Goal: Communication & Community: Share content

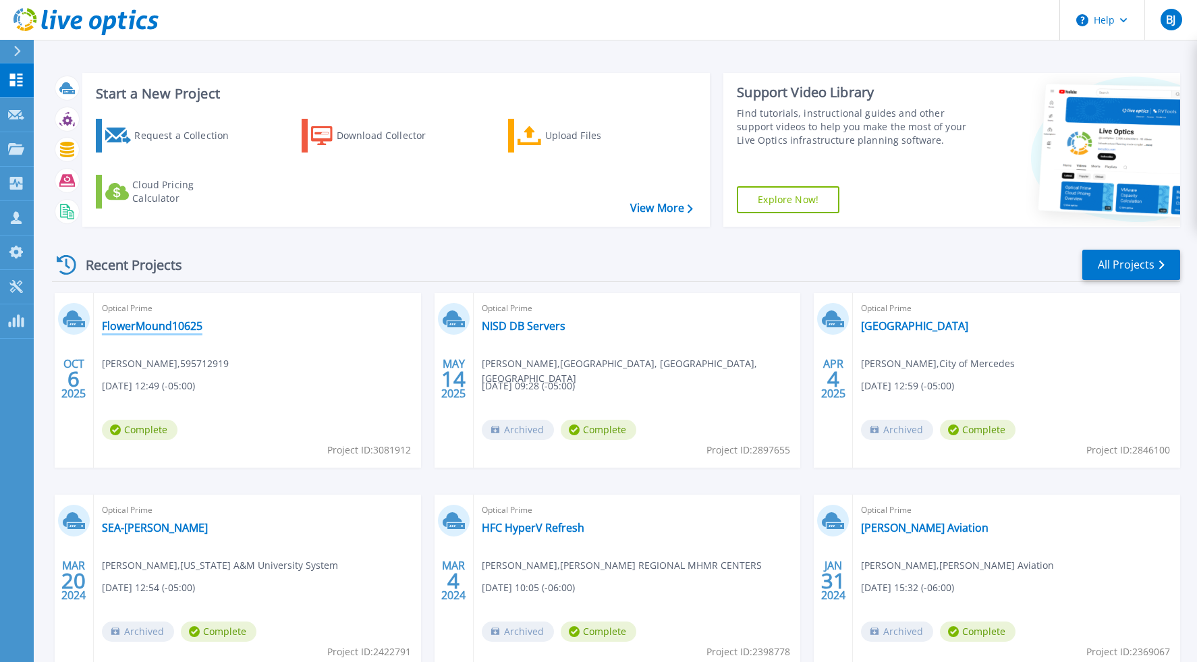
click at [159, 329] on link "FlowerMound10625" at bounding box center [152, 325] width 101 height 13
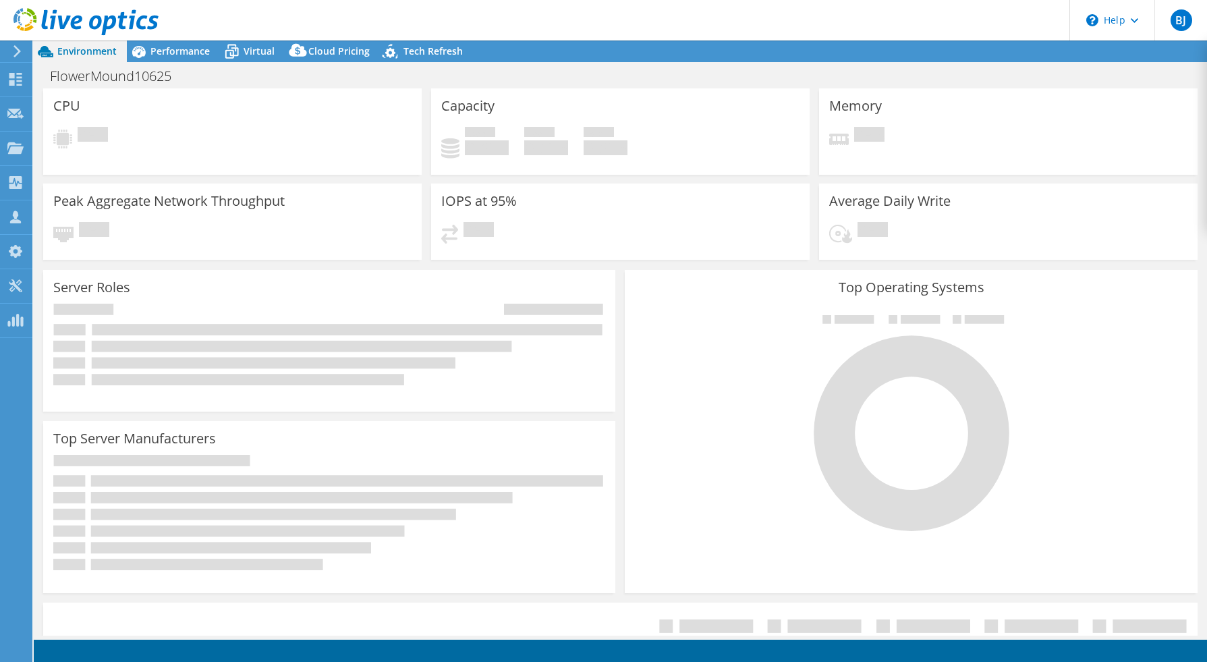
select select "USD"
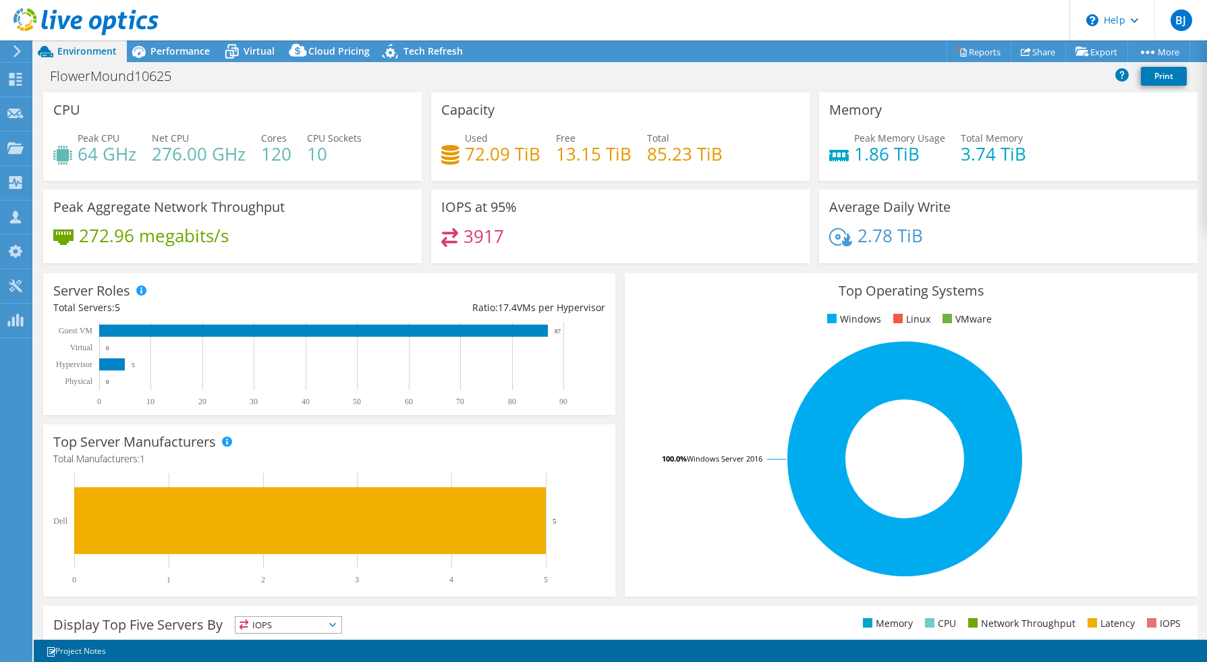
click at [86, 18] on icon at bounding box center [85, 22] width 145 height 28
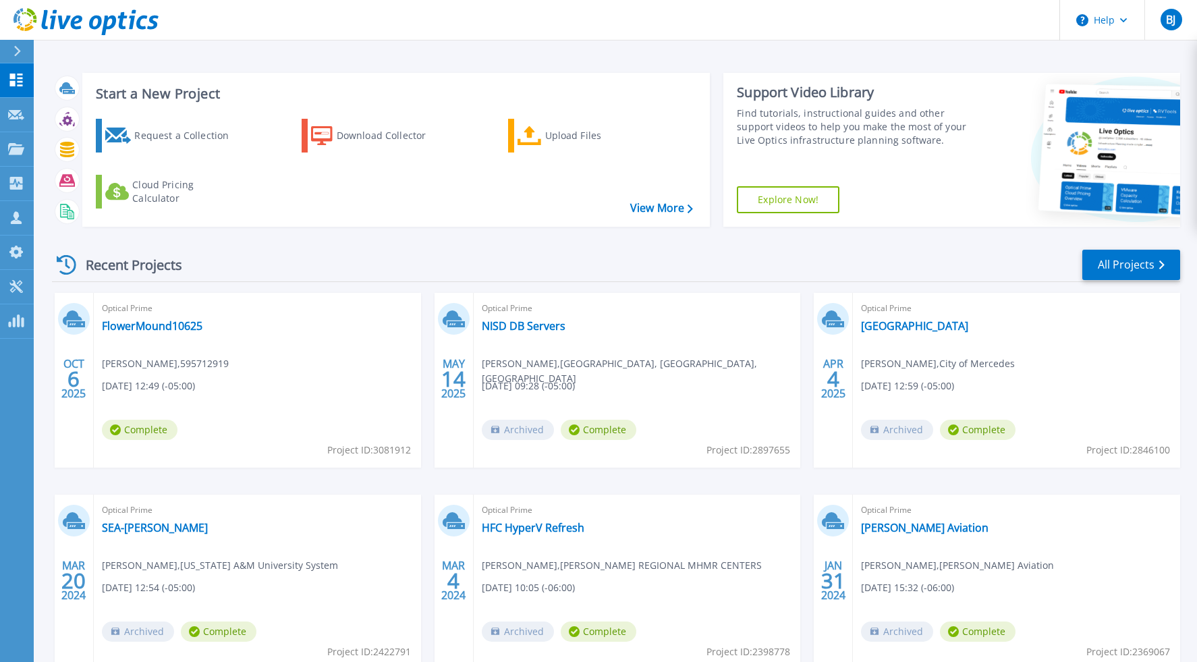
drag, startPoint x: 228, startPoint y: 485, endPoint x: 101, endPoint y: 403, distance: 151.4
click at [227, 485] on div "OCT 6 2025 Optical Prime FlowerMound10625 Jose Mendez , 595712919 10/06/2025, 1…" at bounding box center [610, 494] width 1139 height 403
click at [140, 324] on link "FlowerMound10625" at bounding box center [152, 325] width 101 height 13
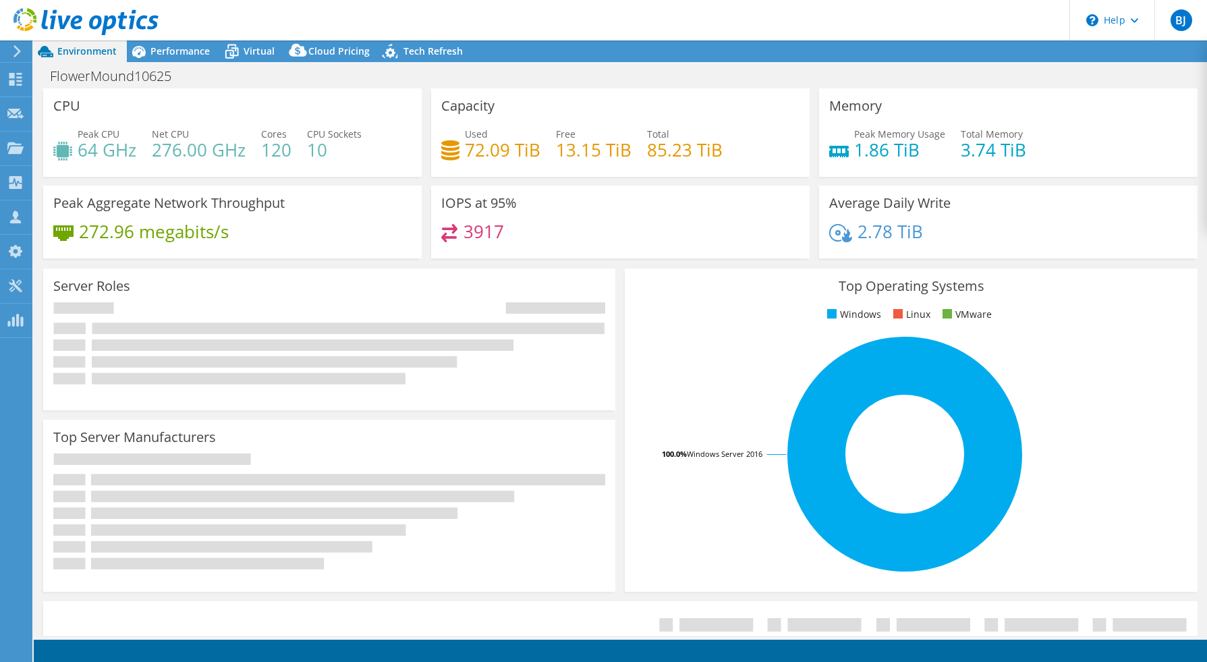
select select "USD"
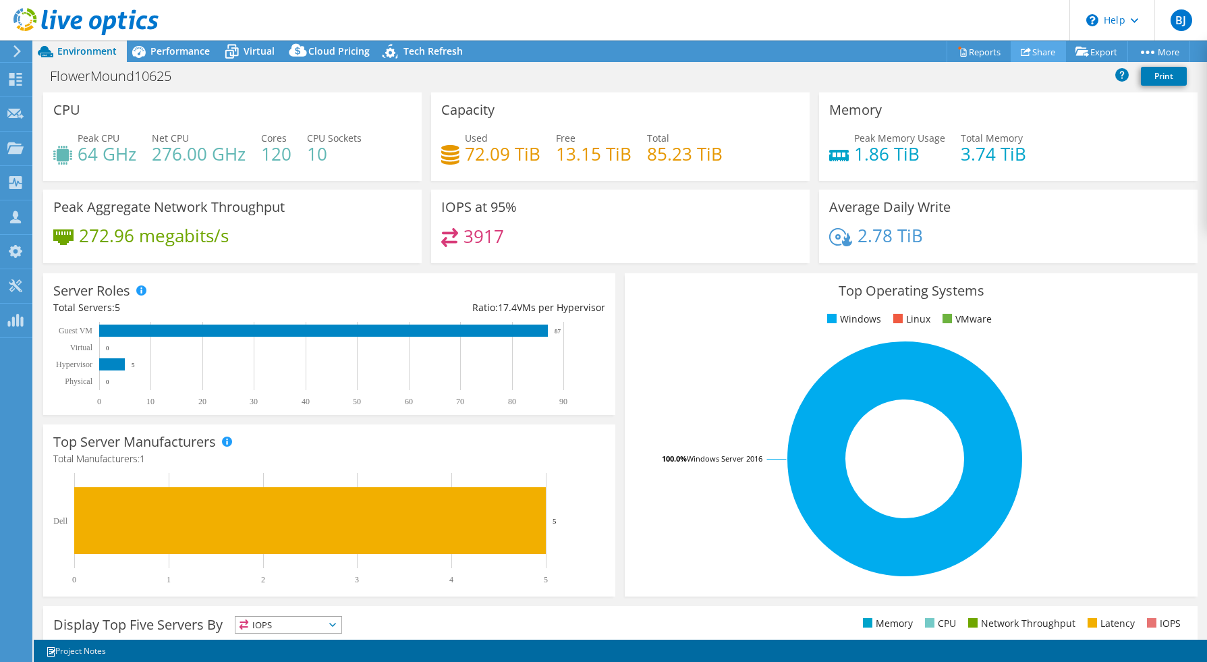
click at [1035, 53] on link "Share" at bounding box center [1038, 51] width 55 height 21
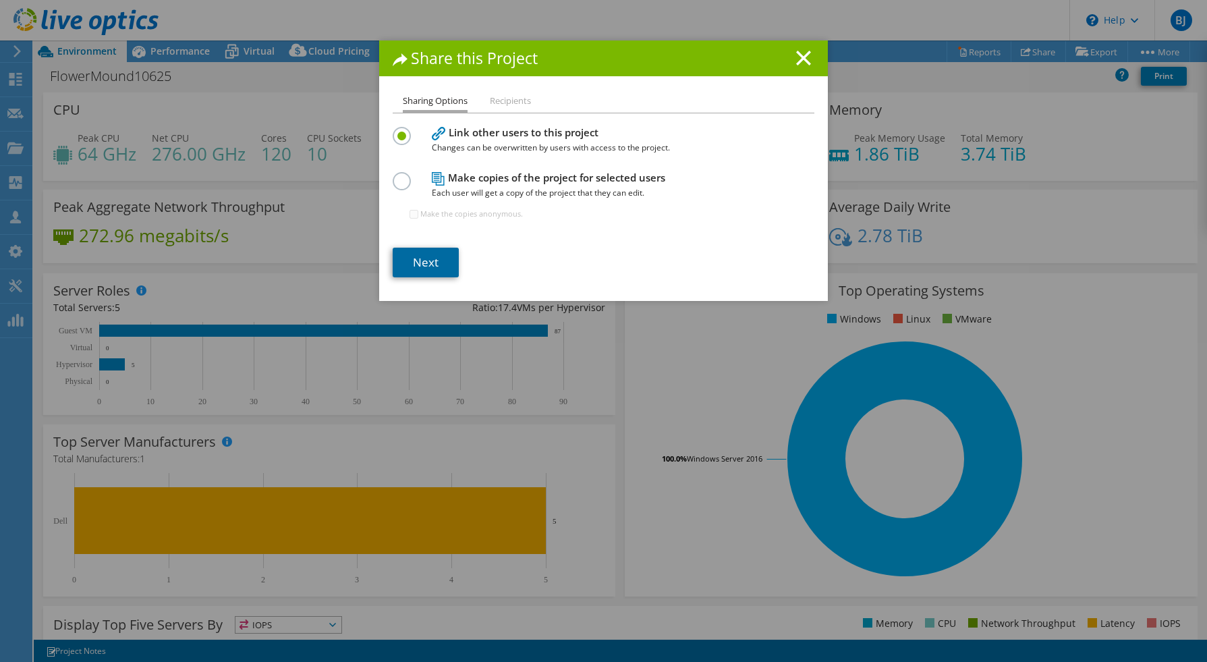
click at [432, 266] on link "Next" at bounding box center [426, 263] width 66 height 30
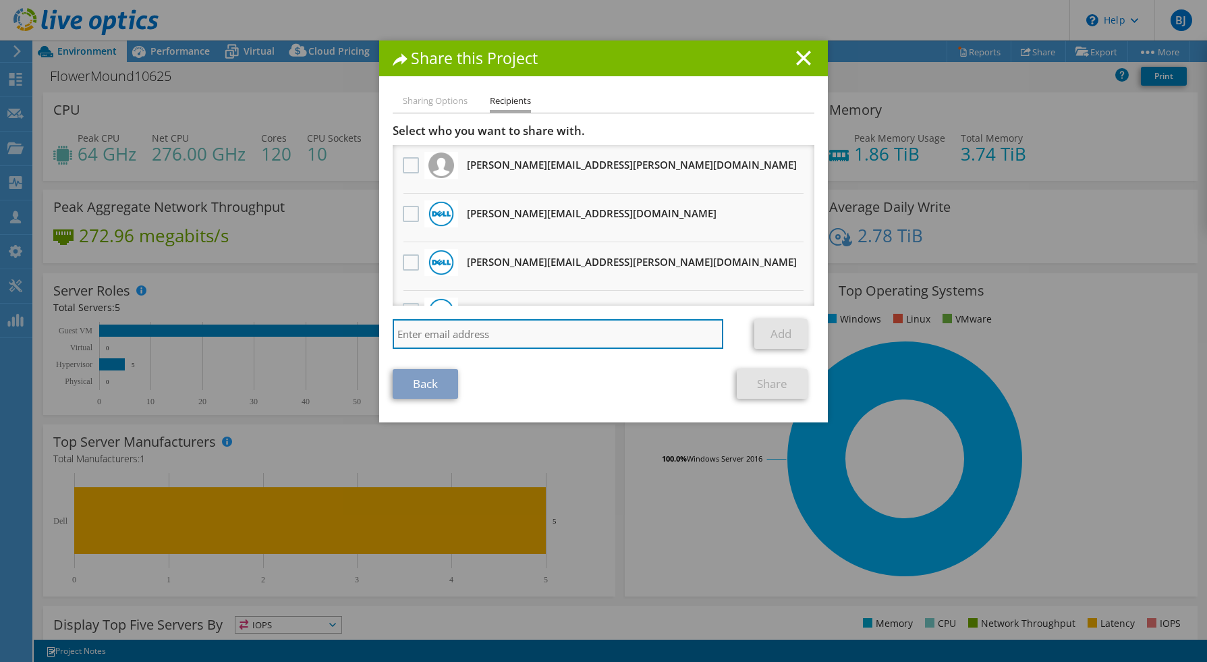
click at [577, 335] on input "search" at bounding box center [558, 334] width 331 height 30
paste input "shannon.boelter@cohesity.com"
type input "shannon.boelter@cohesity.com"
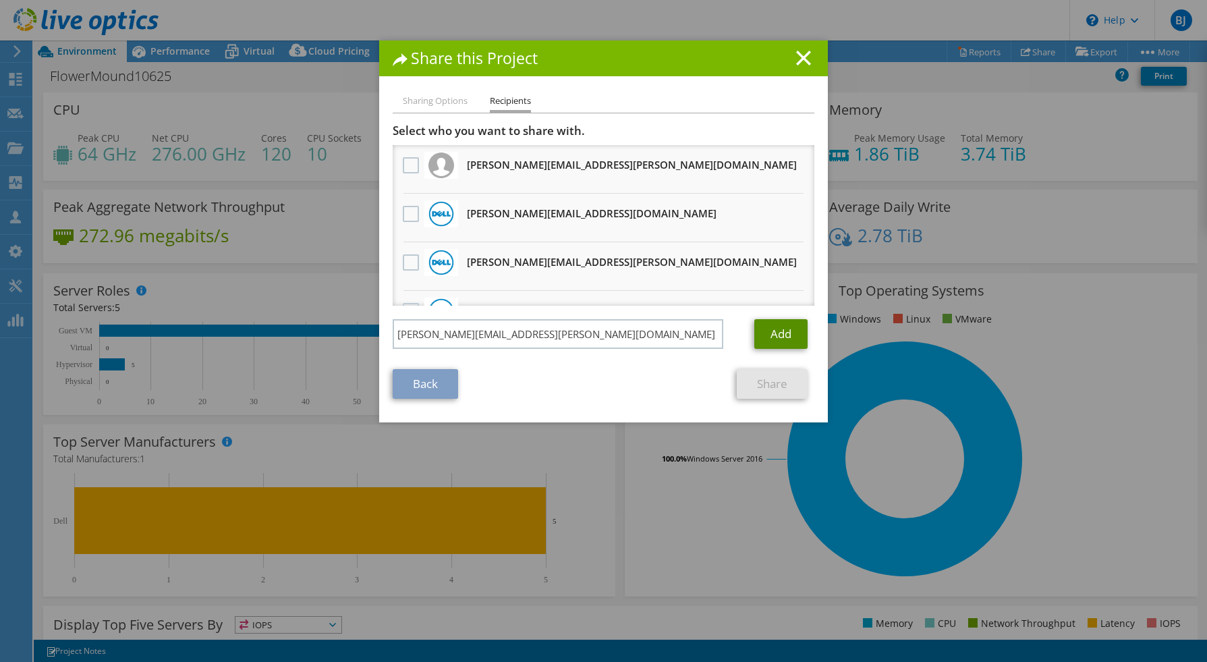
click at [766, 336] on link "Add" at bounding box center [780, 334] width 53 height 30
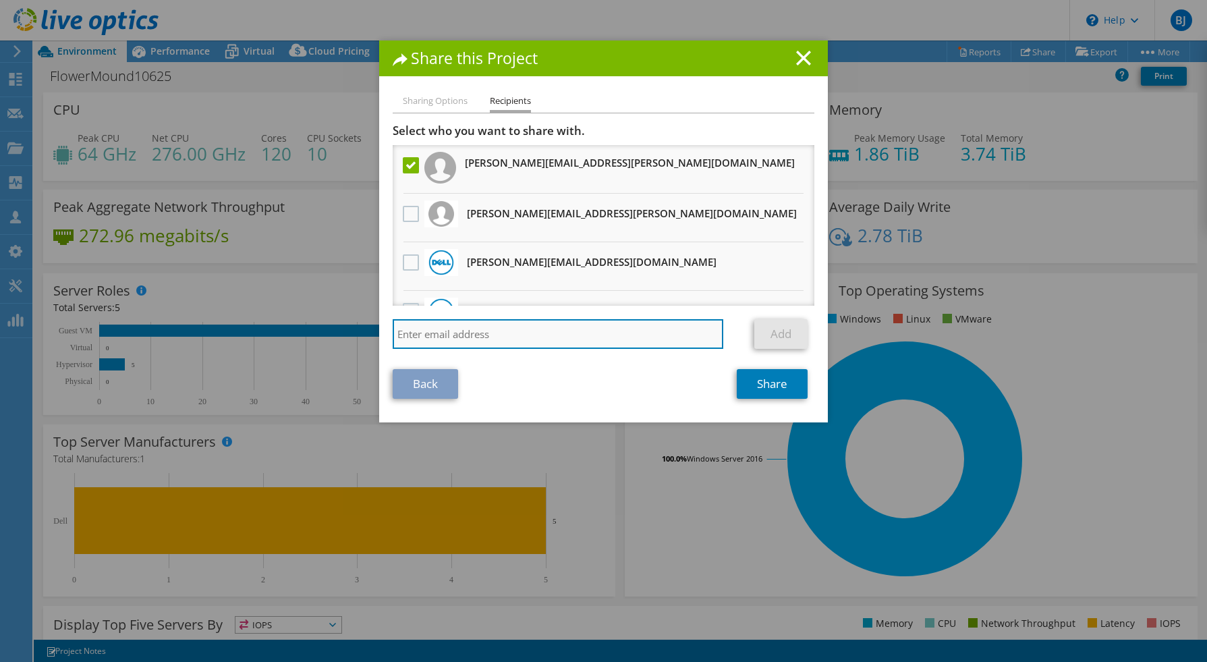
click at [579, 337] on input "search" at bounding box center [558, 334] width 331 height 30
paste input "cwolfley@cohesity.com"
type input "cwolfley@cohesity.com"
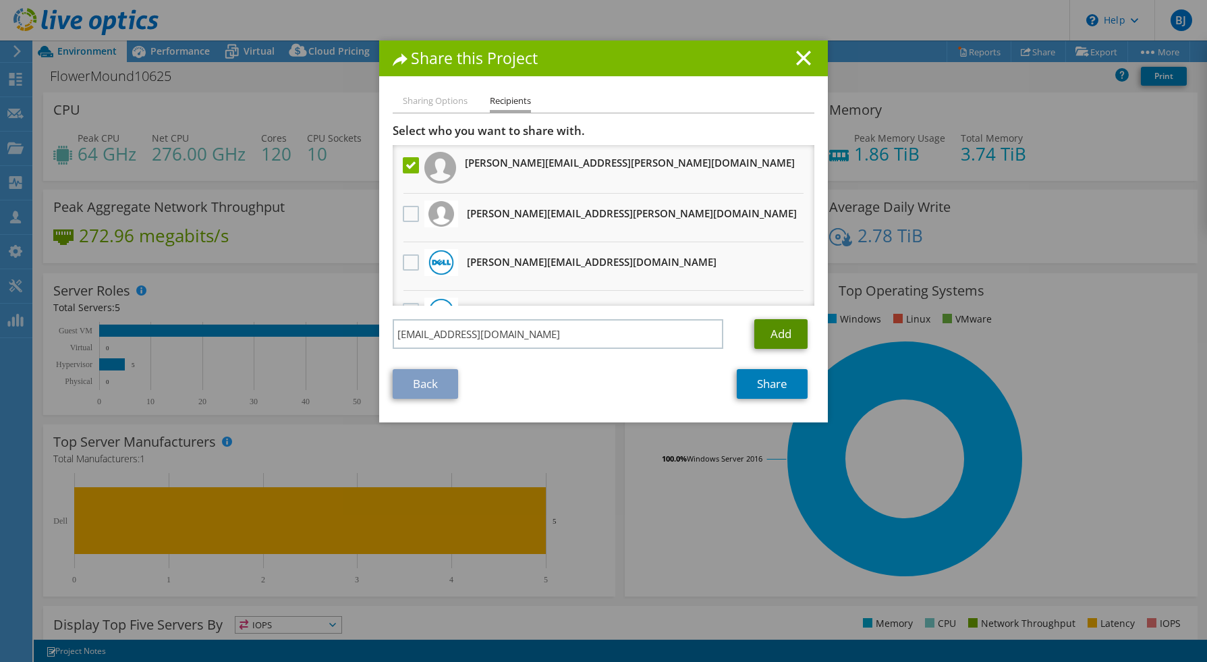
click at [764, 336] on link "Add" at bounding box center [780, 334] width 53 height 30
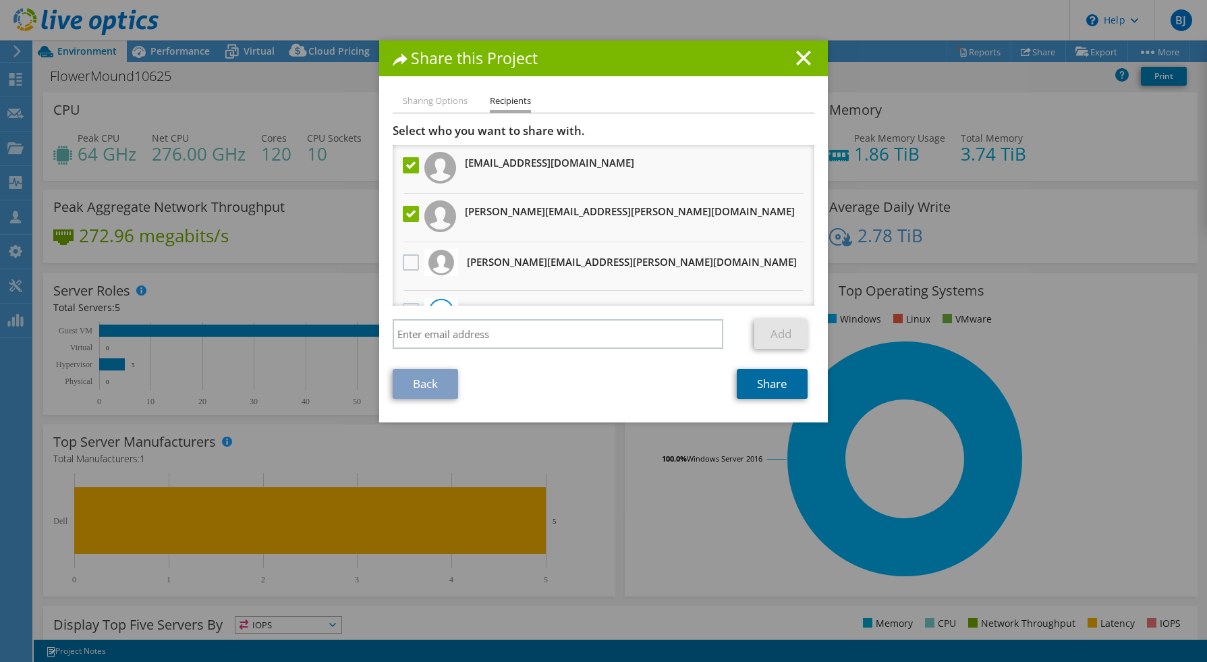
click at [775, 389] on link "Share" at bounding box center [772, 384] width 71 height 30
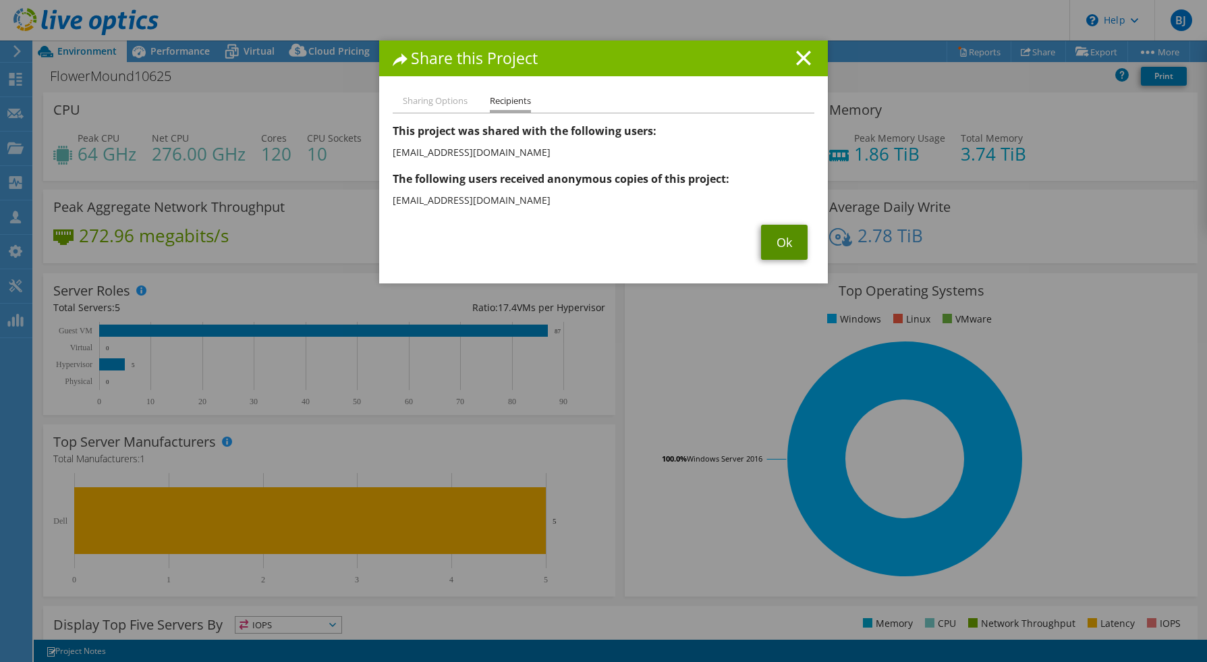
click at [772, 242] on link "Ok" at bounding box center [784, 242] width 47 height 35
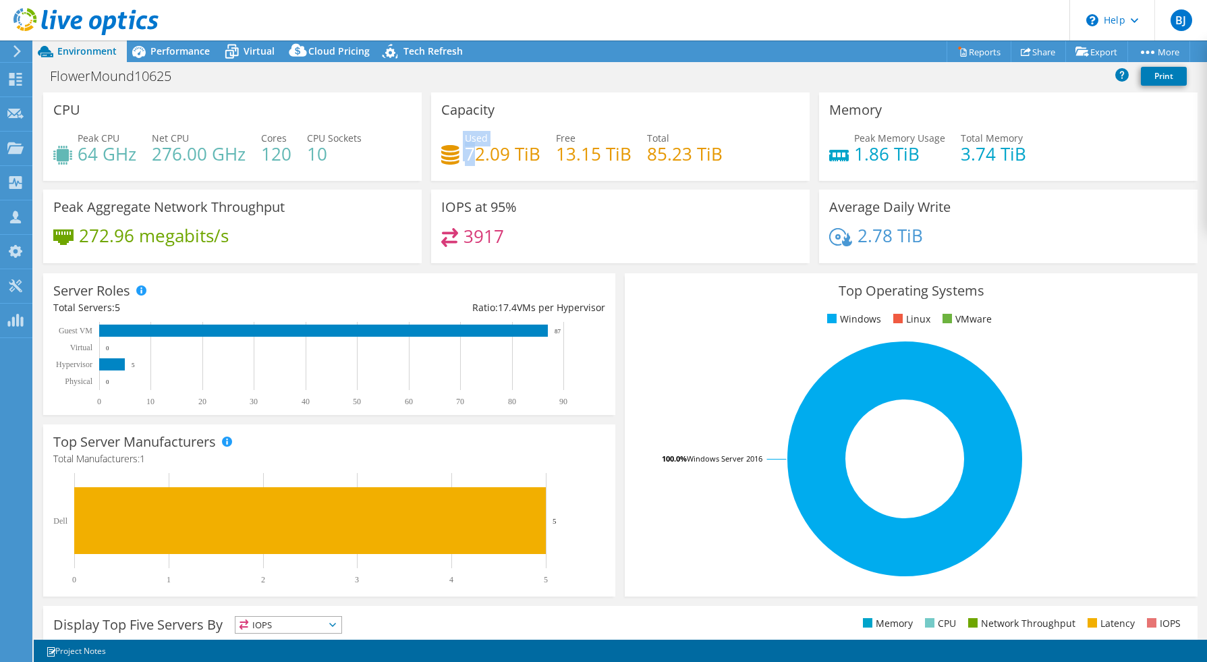
drag, startPoint x: 459, startPoint y: 157, endPoint x: 489, endPoint y: 157, distance: 29.7
click at [482, 157] on div "Used 72.09 TiB" at bounding box center [490, 146] width 99 height 30
click at [503, 153] on h4 "72.09 TiB" at bounding box center [503, 153] width 76 height 15
click at [177, 52] on span "Performance" at bounding box center [179, 51] width 59 height 13
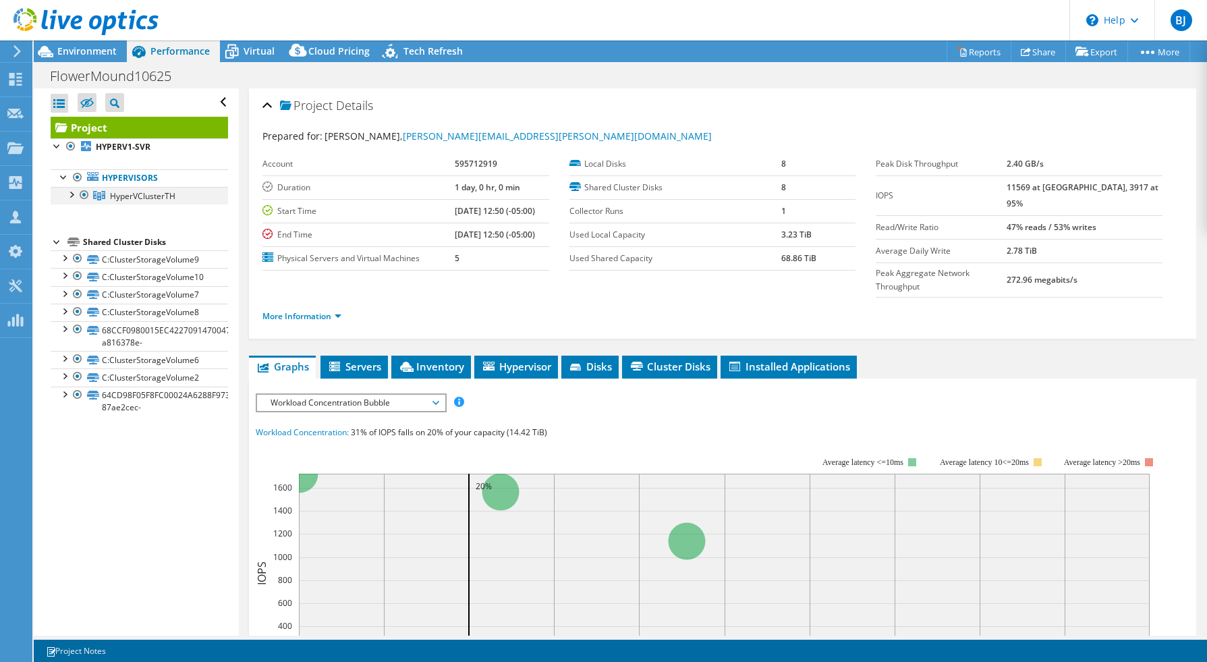
click at [74, 196] on div at bounding box center [70, 193] width 13 height 13
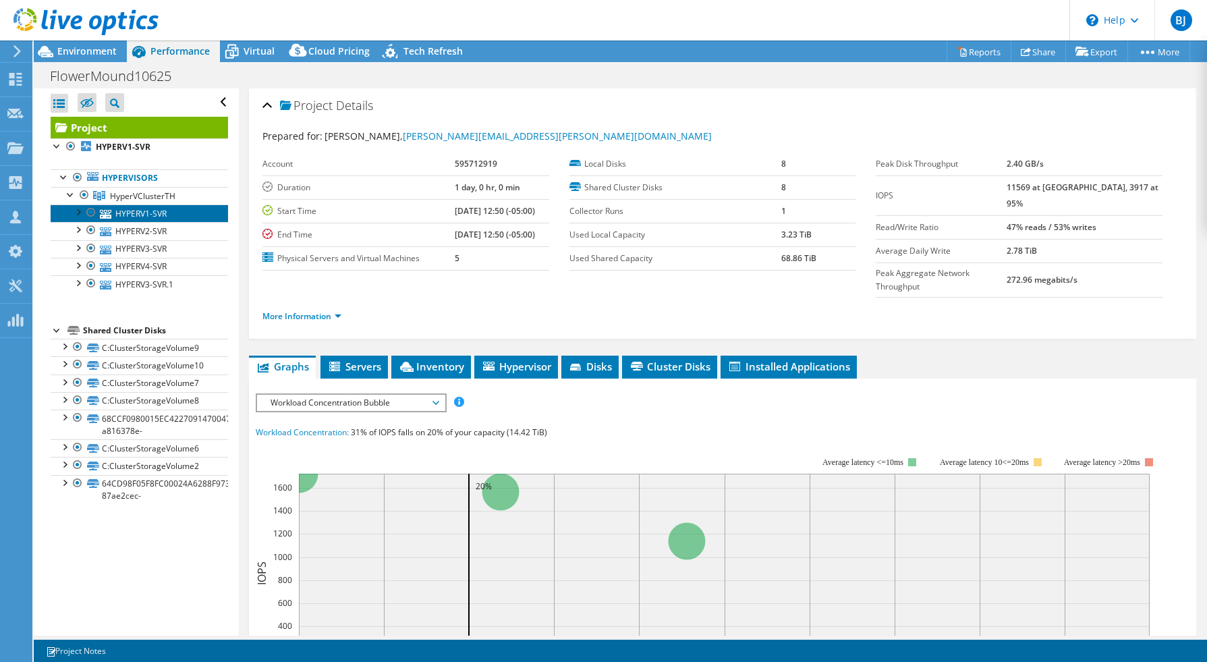
click at [130, 213] on link "HYPERV1-SVR" at bounding box center [139, 213] width 177 height 18
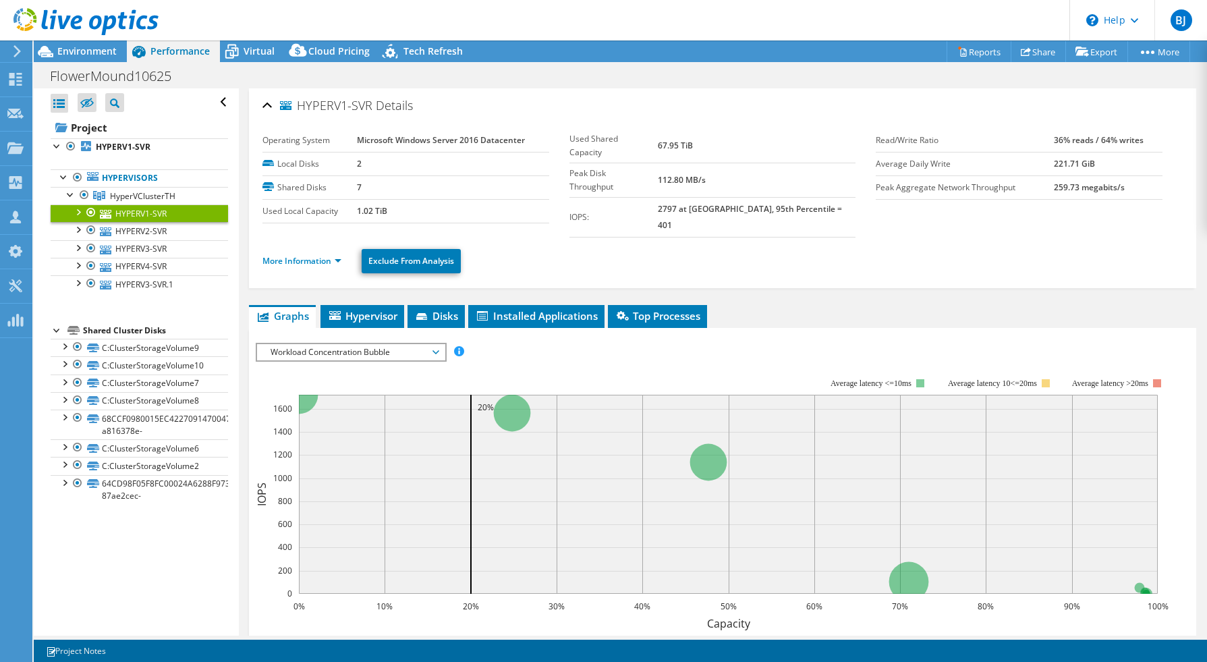
click at [80, 215] on div at bounding box center [77, 210] width 13 height 13
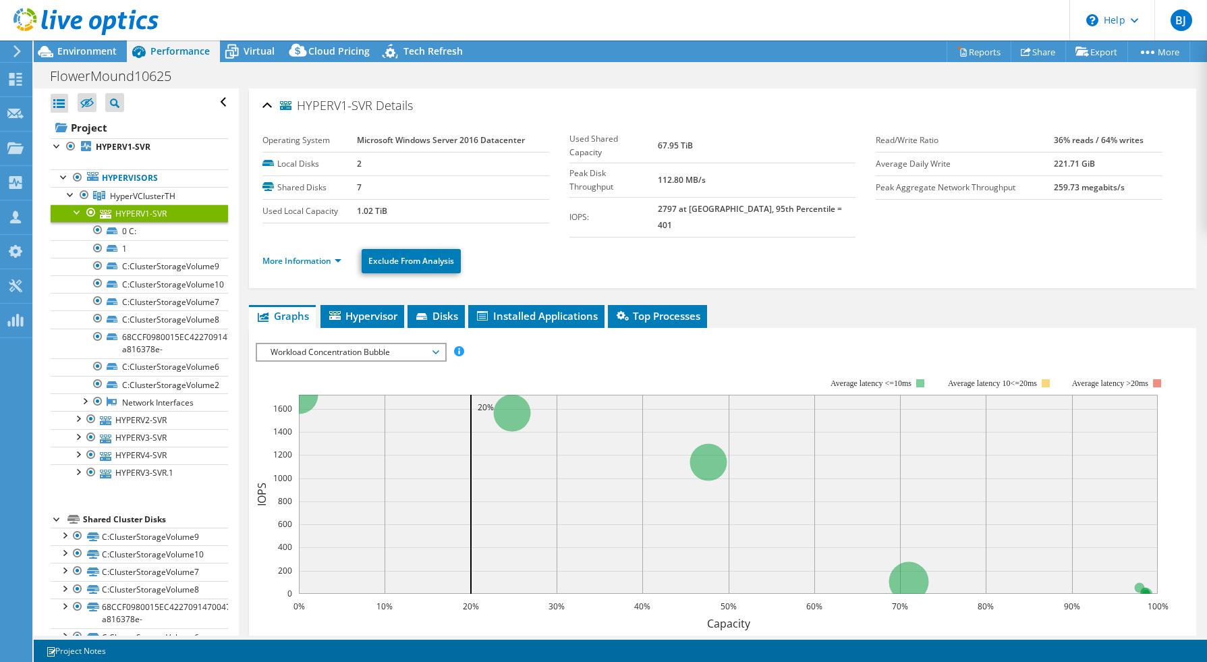
click at [74, 214] on div at bounding box center [77, 210] width 13 height 13
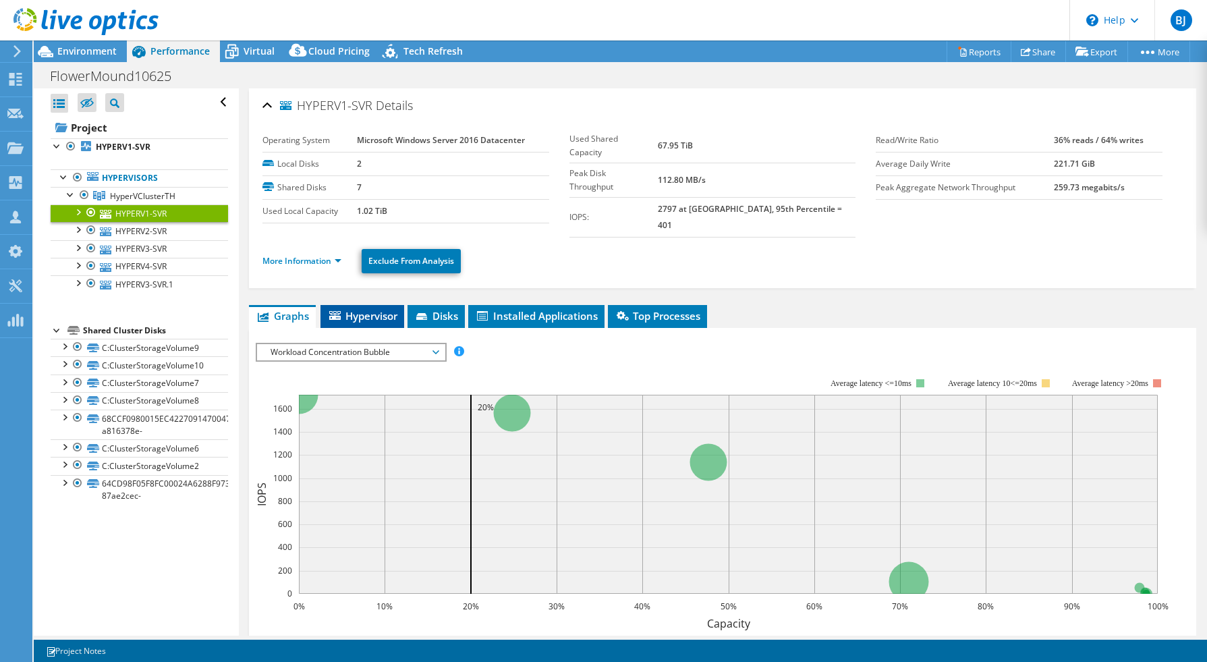
click at [380, 309] on span "Hypervisor" at bounding box center [362, 315] width 70 height 13
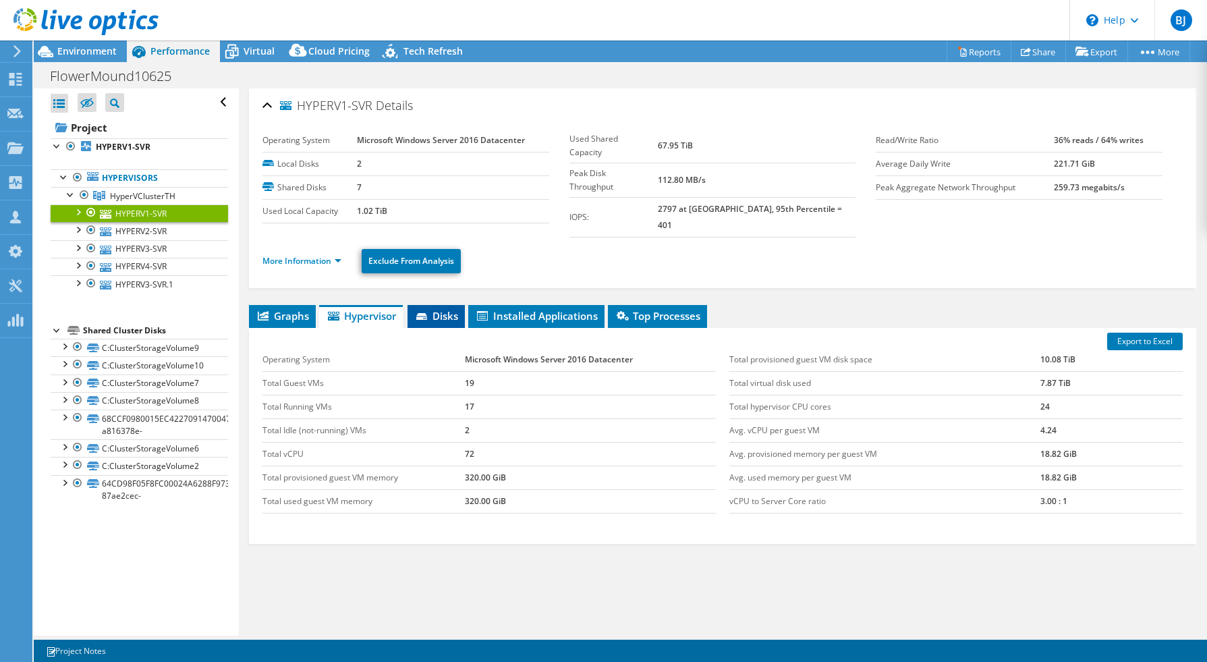
click at [432, 309] on span "Disks" at bounding box center [436, 315] width 44 height 13
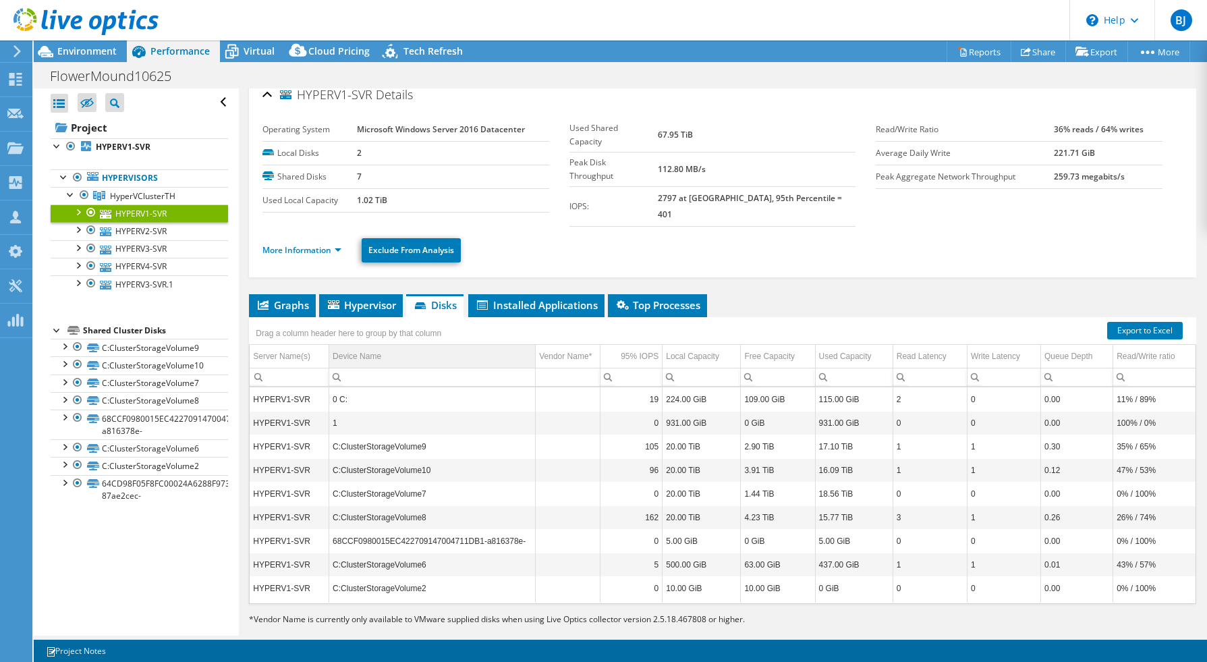
scroll to position [16, 0]
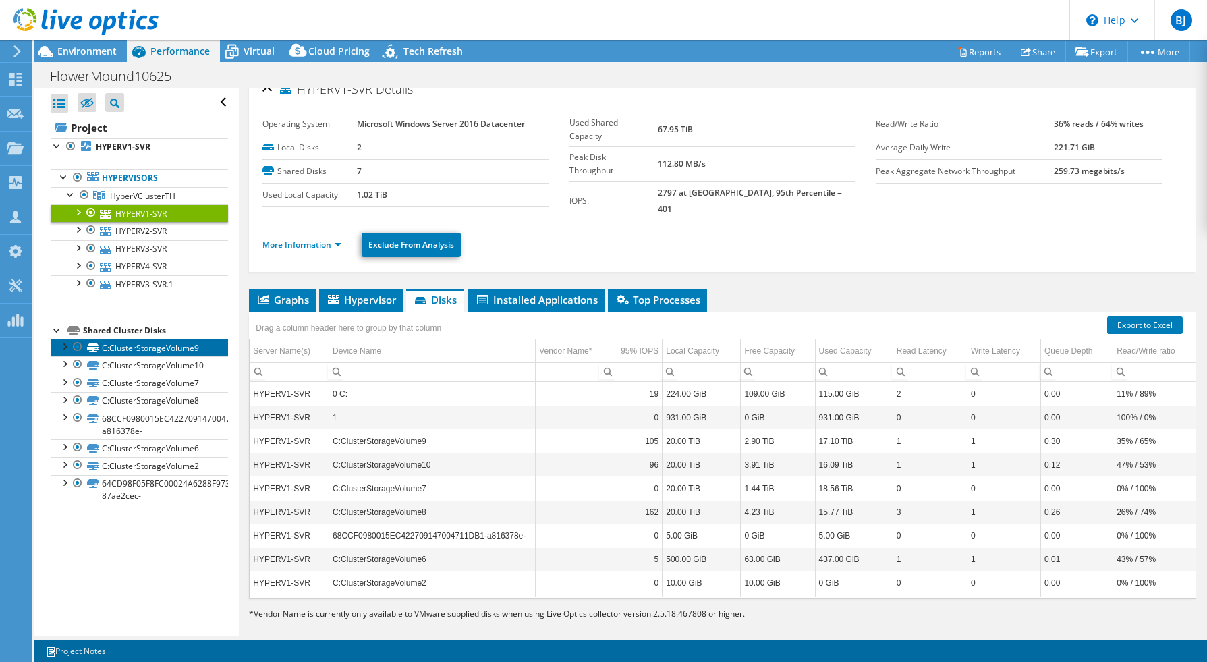
click at [163, 350] on link "C:ClusterStorageVolume9" at bounding box center [139, 348] width 177 height 18
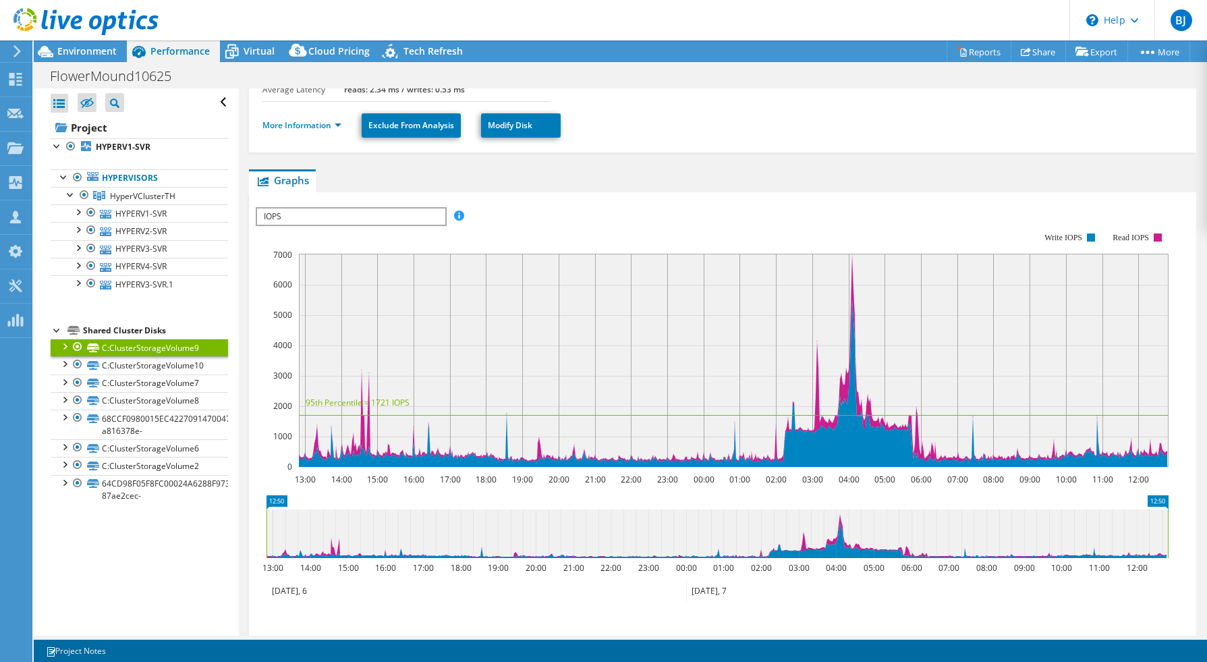
scroll to position [316, 0]
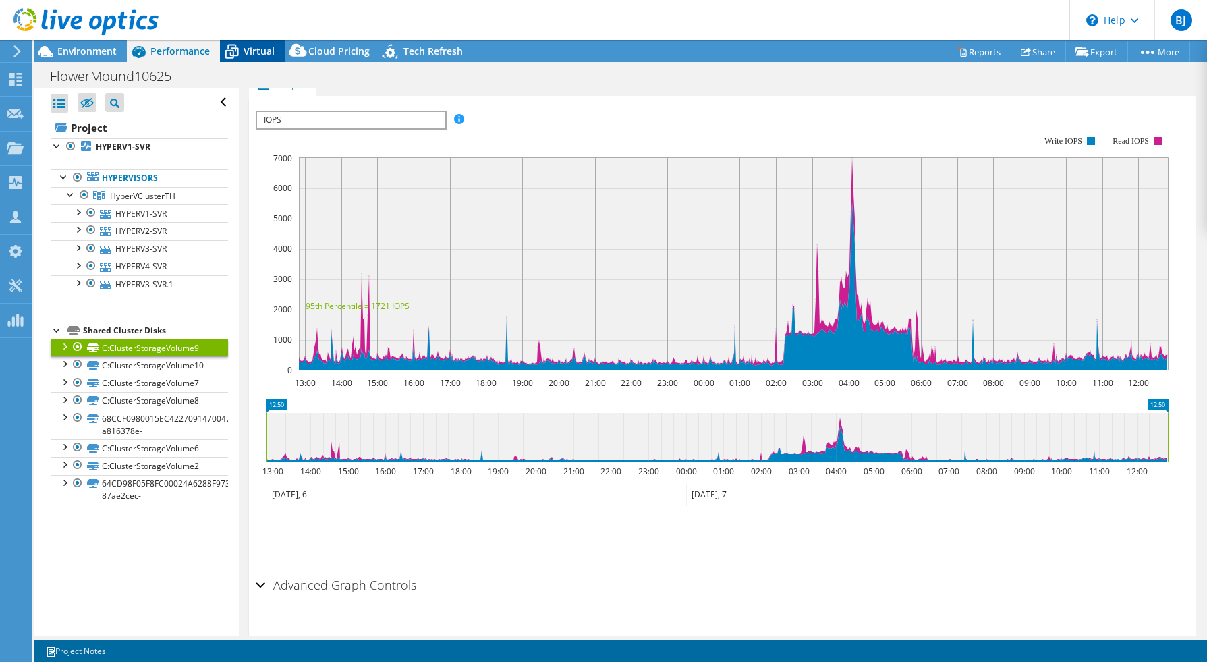
click at [262, 55] on span "Virtual" at bounding box center [259, 51] width 31 height 13
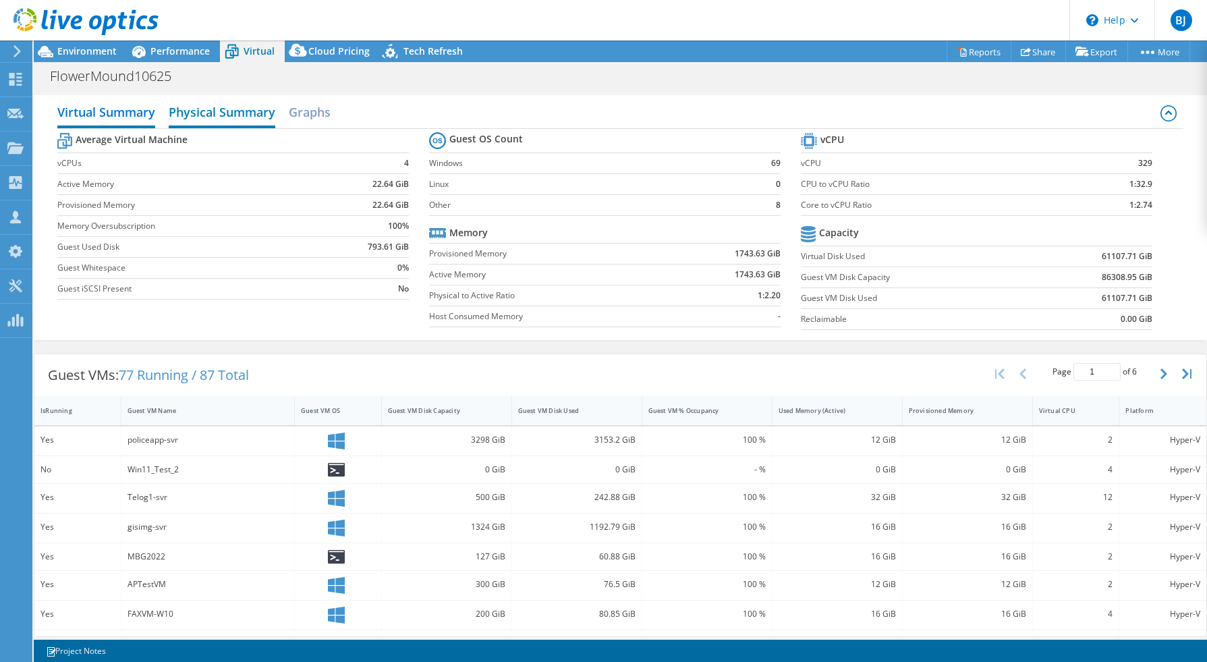
click at [213, 115] on h2 "Physical Summary" at bounding box center [222, 113] width 107 height 30
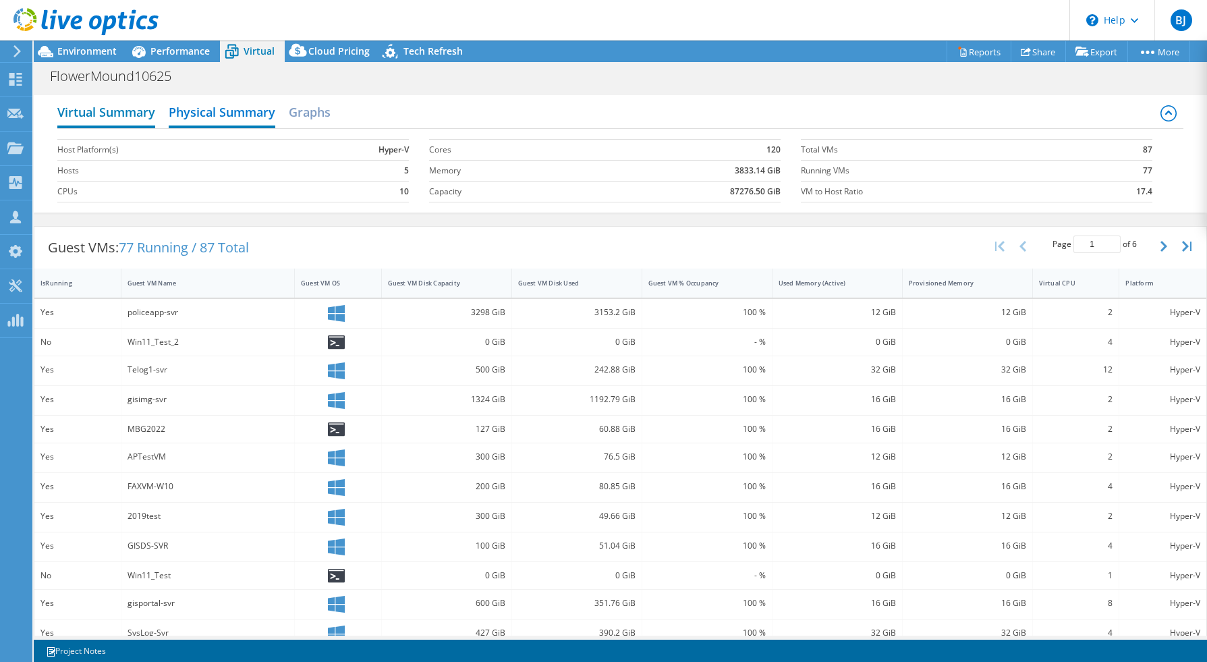
click at [140, 119] on h2 "Virtual Summary" at bounding box center [106, 113] width 98 height 30
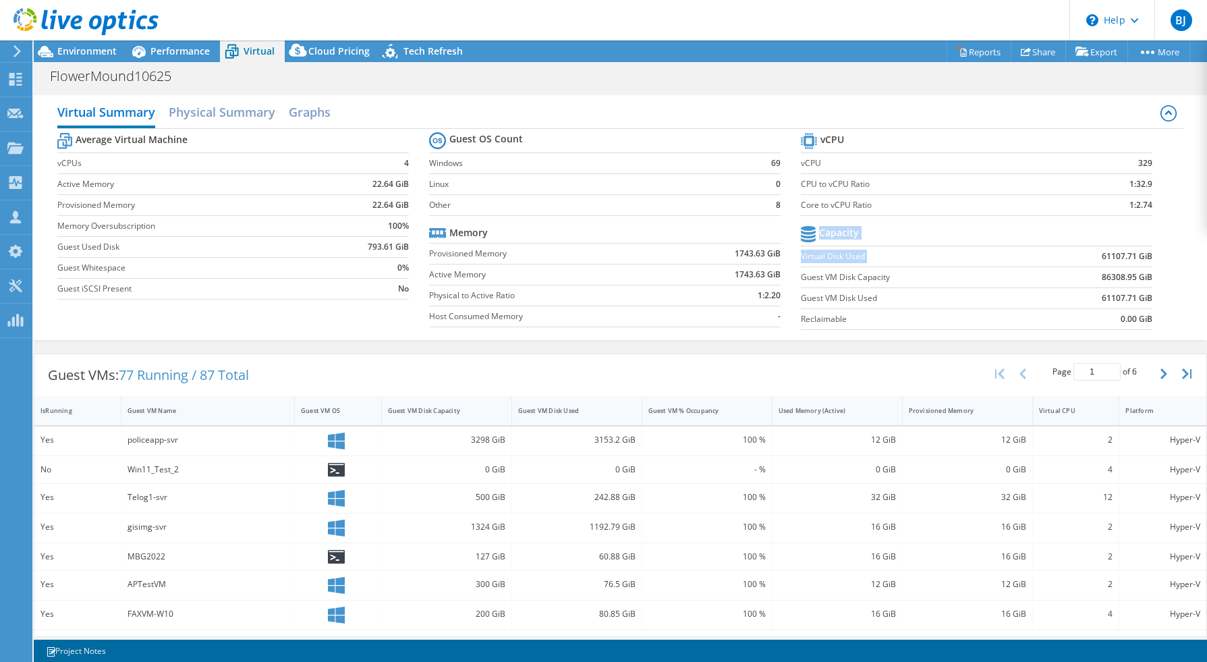
drag, startPoint x: 1085, startPoint y: 258, endPoint x: 1145, endPoint y: 259, distance: 59.4
click at [1145, 259] on section "vCPU vCPU 329 CPU to vCPU Ratio 1:32.9 Core to vCPU Ratio 1:2.74 Capacity Virtu…" at bounding box center [987, 233] width 372 height 207
click at [1102, 258] on b "61107.71 GiB" at bounding box center [1127, 256] width 51 height 13
drag, startPoint x: 1081, startPoint y: 258, endPoint x: 1143, endPoint y: 260, distance: 62.1
click at [1143, 260] on section "vCPU vCPU 329 CPU to vCPU Ratio 1:32.9 Core to vCPU Ratio 1:2.74 Capacity Virtu…" at bounding box center [987, 233] width 372 height 207
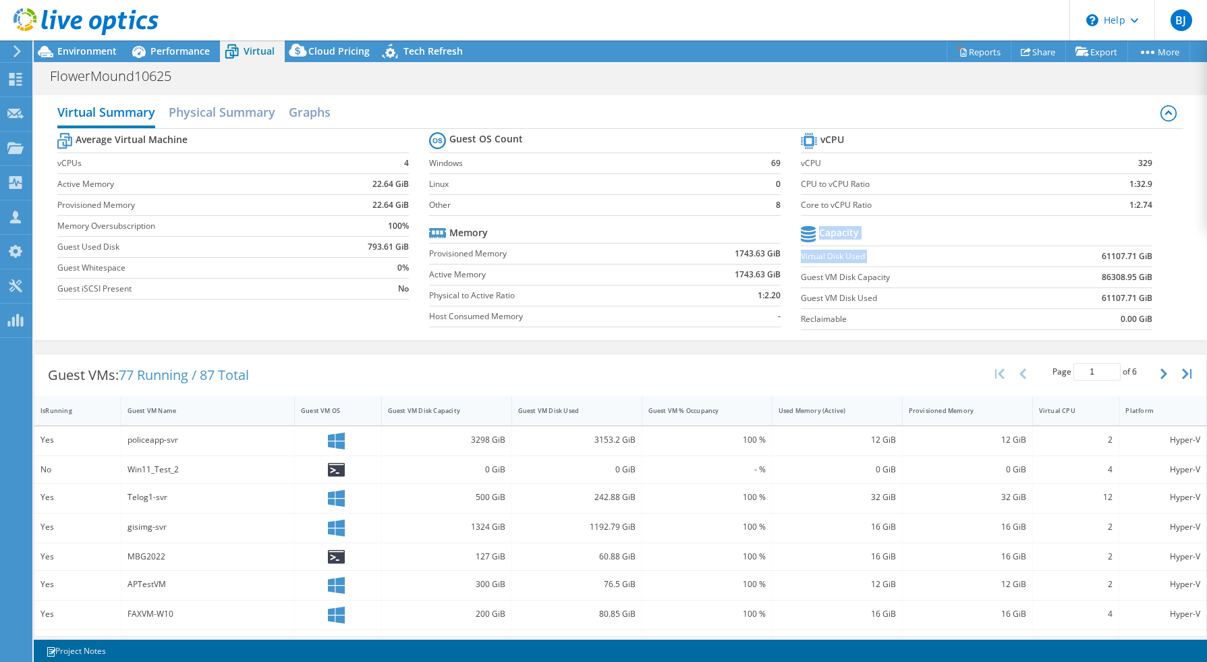
click at [1102, 258] on b "61107.71 GiB" at bounding box center [1127, 256] width 51 height 13
click at [314, 113] on h2 "Graphs" at bounding box center [310, 113] width 42 height 30
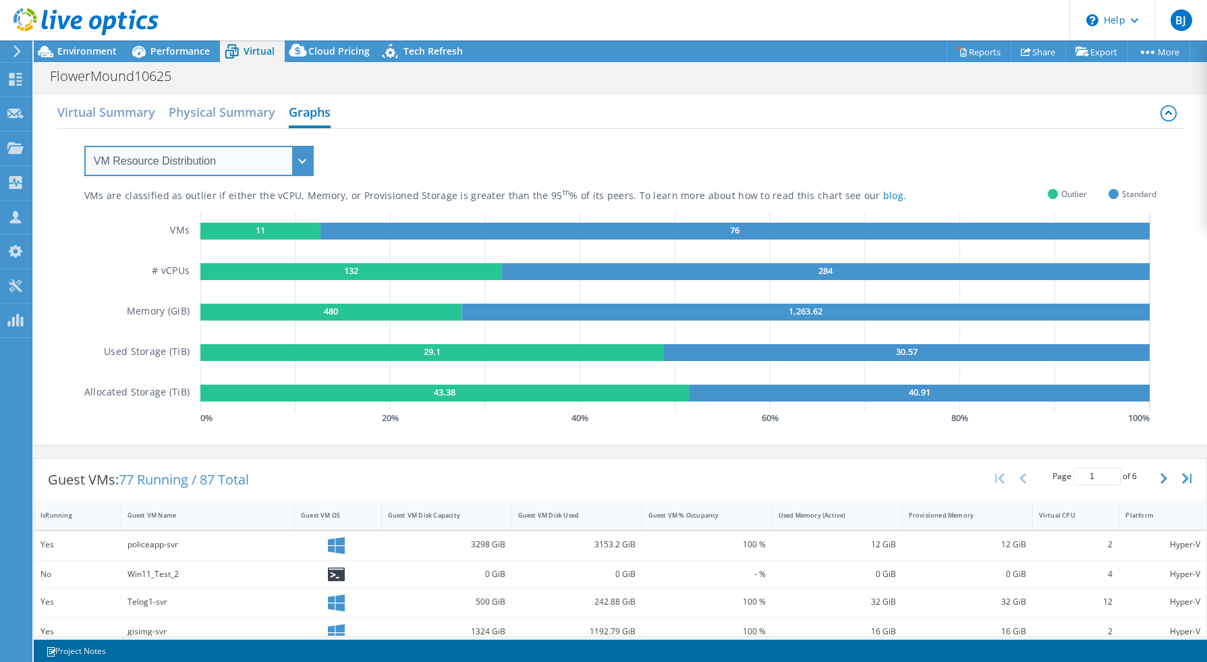
click at [283, 170] on select "VM Resource Distribution Provisioning Contrast Over Provisioning" at bounding box center [198, 161] width 229 height 30
click at [84, 146] on select "VM Resource Distribution Provisioning Contrast Over Provisioning" at bounding box center [198, 161] width 229 height 30
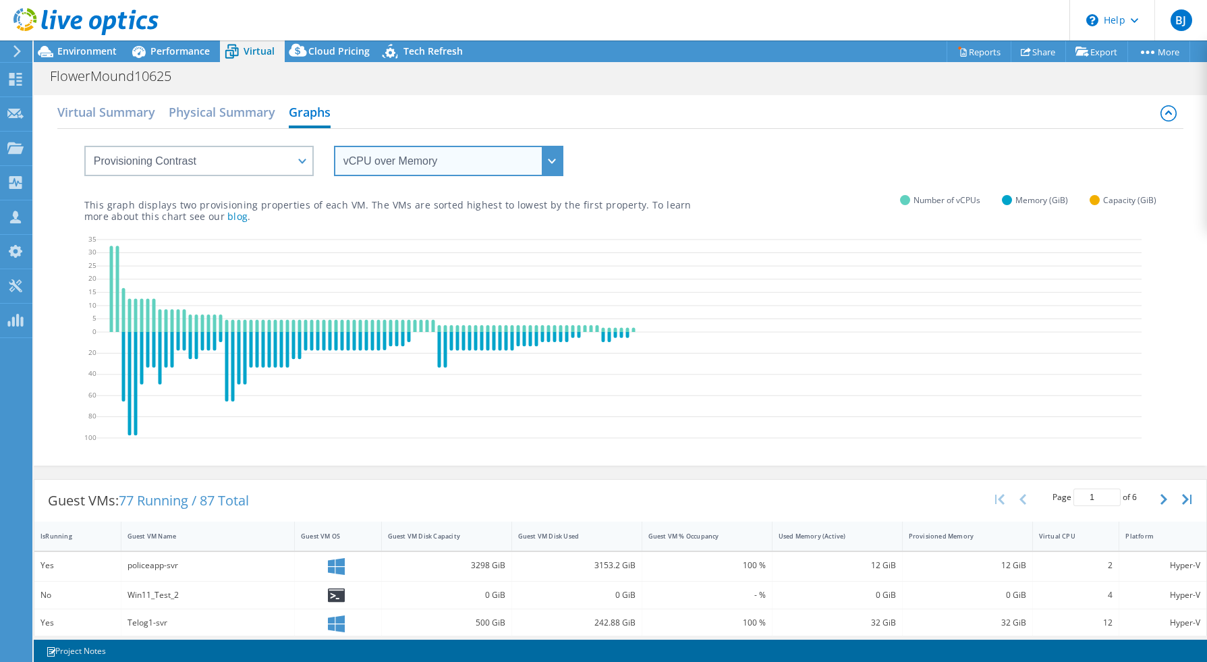
click at [428, 163] on select "vCPU over Memory vCPU over Capacity Memory over vCPU Memory over Capacity Capac…" at bounding box center [448, 161] width 229 height 30
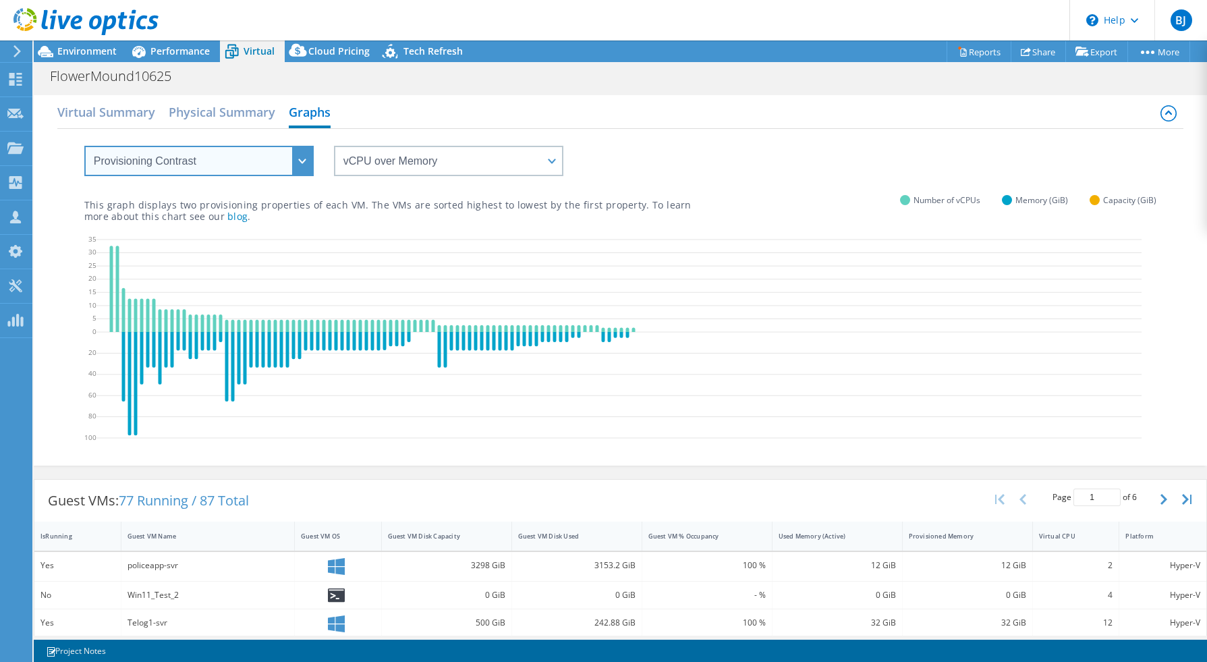
click at [217, 161] on select "VM Resource Distribution Provisioning Contrast Over Provisioning" at bounding box center [198, 161] width 229 height 30
select select "Over Provisioning"
click at [84, 146] on select "VM Resource Distribution Provisioning Contrast Over Provisioning" at bounding box center [198, 161] width 229 height 30
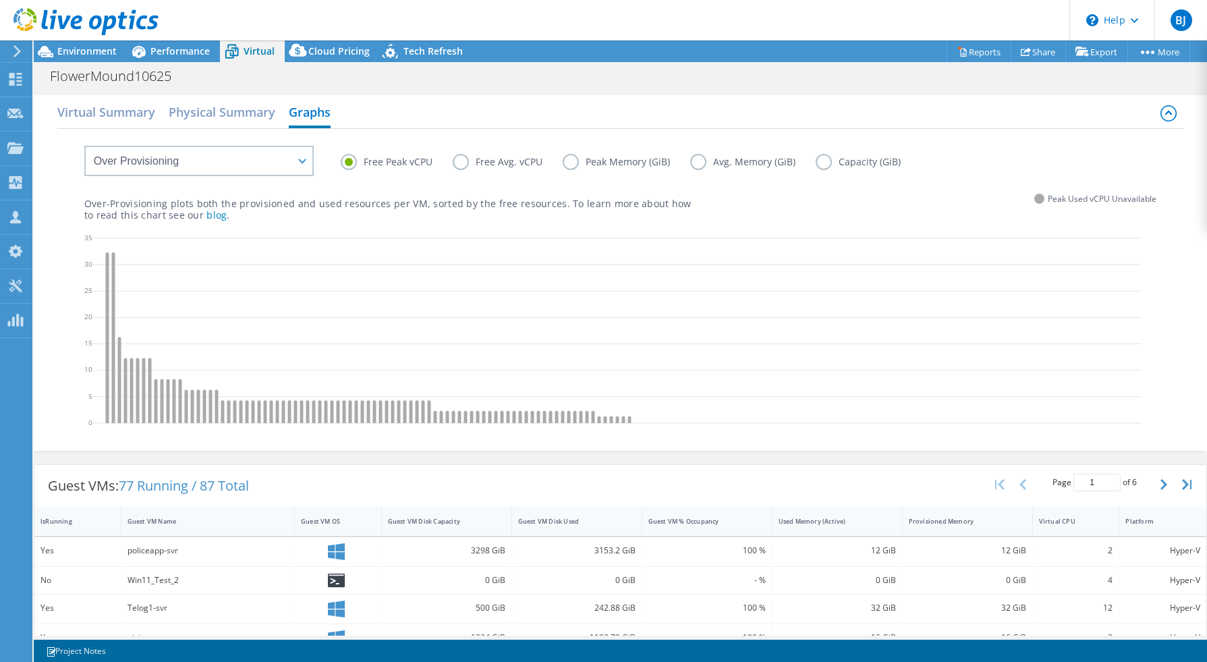
click at [822, 163] on label "Capacity (GiB)" at bounding box center [868, 162] width 105 height 16
click at [0, 0] on input "Capacity (GiB)" at bounding box center [0, 0] width 0 height 0
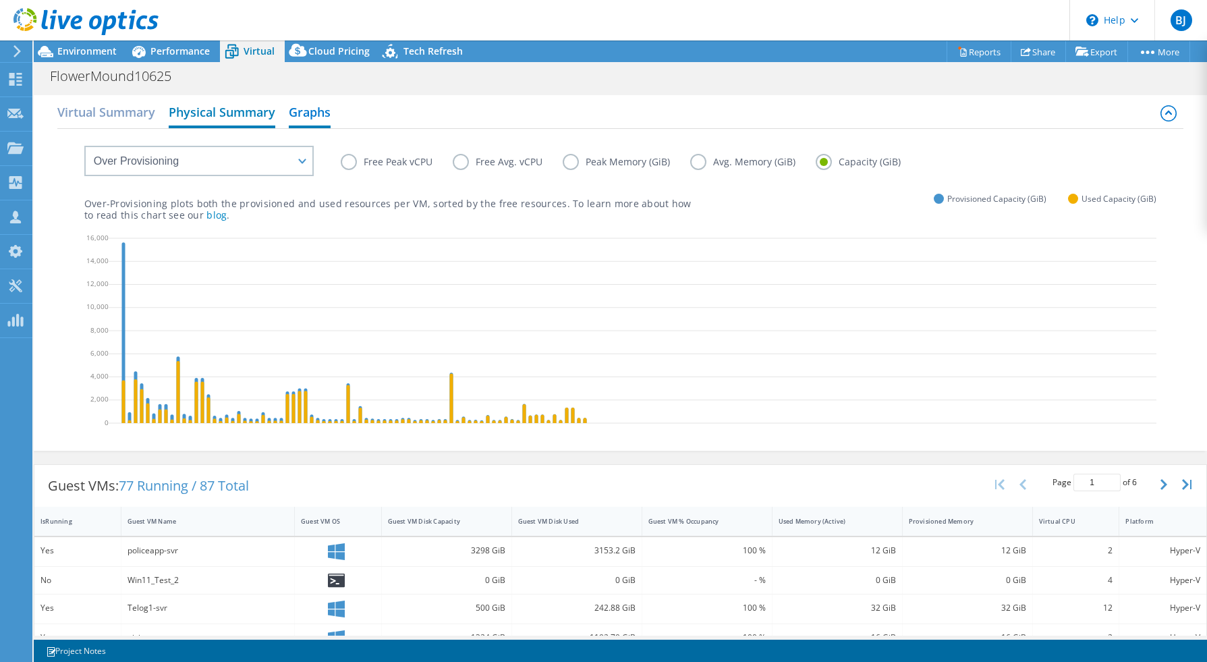
click at [201, 108] on h2 "Physical Summary" at bounding box center [222, 113] width 107 height 30
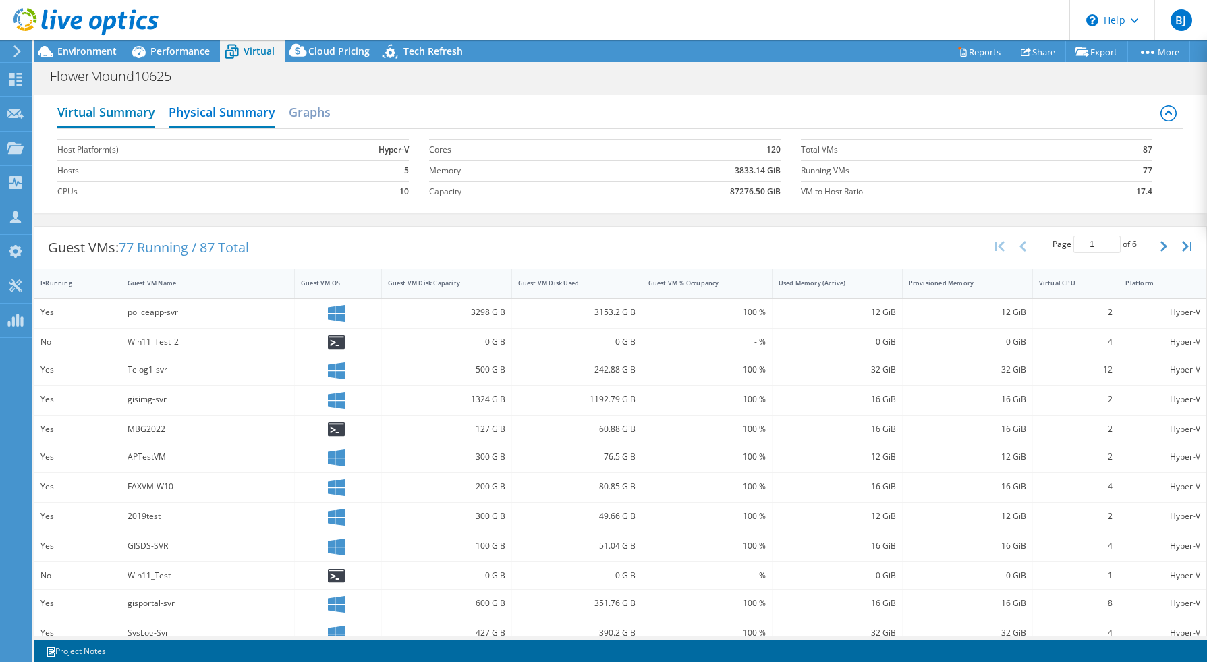
click at [103, 105] on h2 "Virtual Summary" at bounding box center [106, 113] width 98 height 30
